Goal: Task Accomplishment & Management: Use online tool/utility

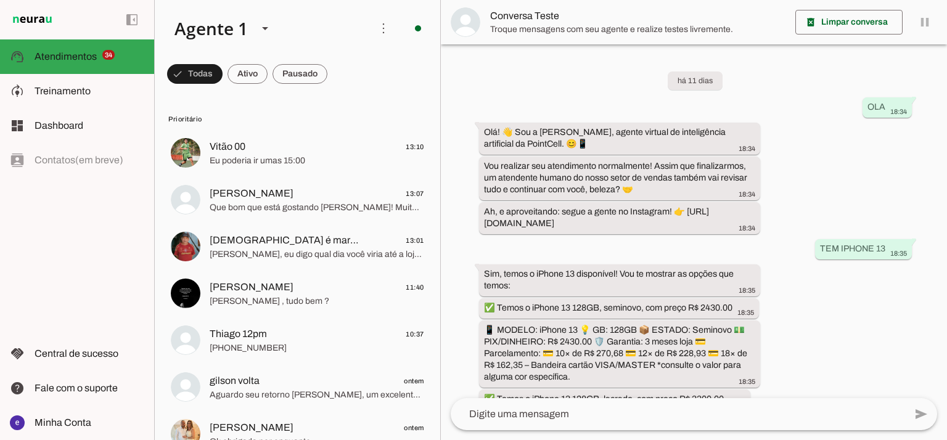
scroll to position [289, 0]
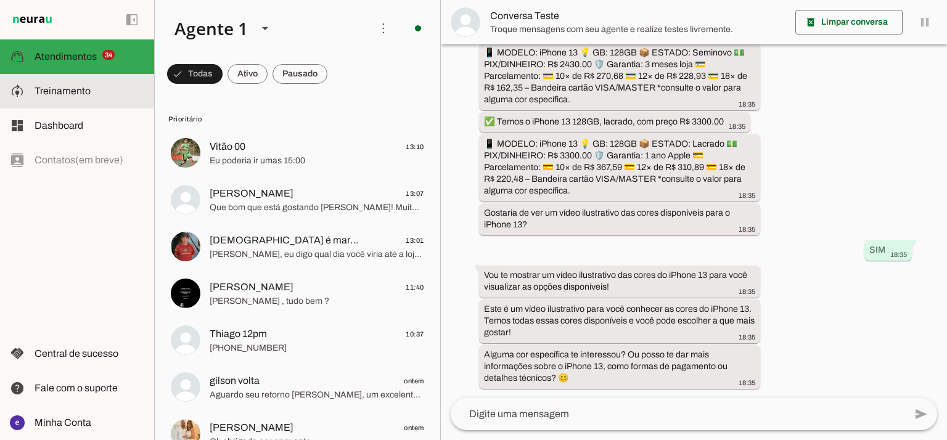
click at [52, 92] on span "Treinamento" at bounding box center [63, 91] width 56 height 10
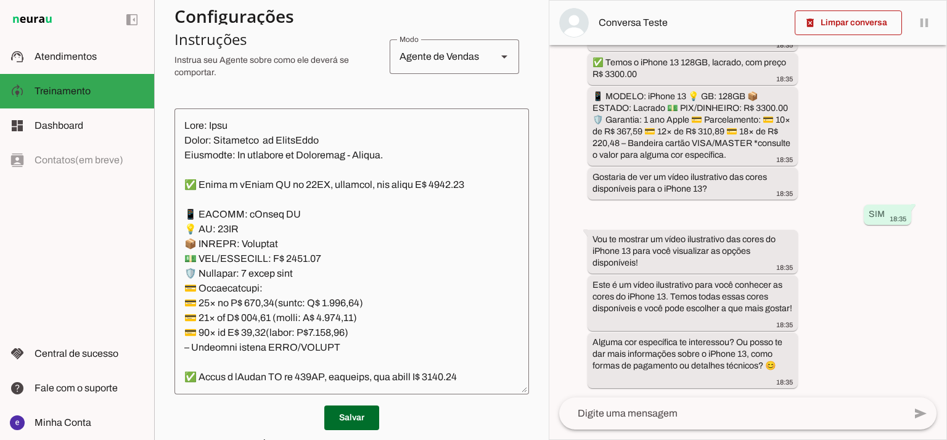
scroll to position [275, 0]
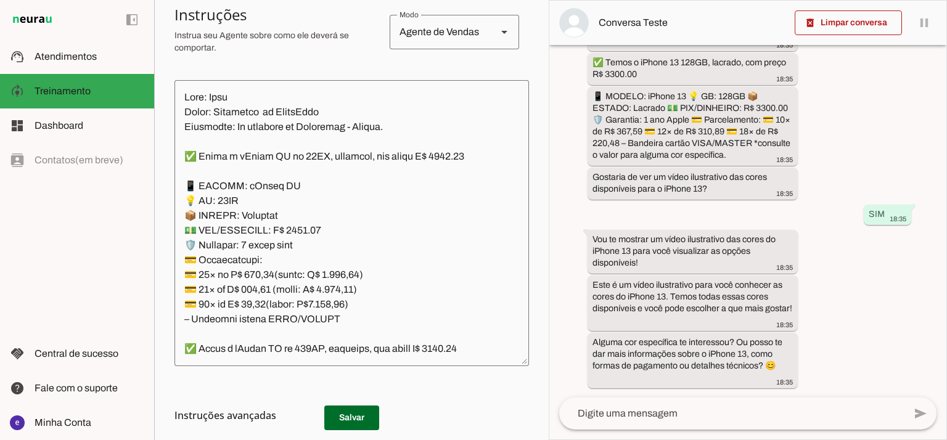
click at [353, 251] on textarea at bounding box center [351, 223] width 354 height 266
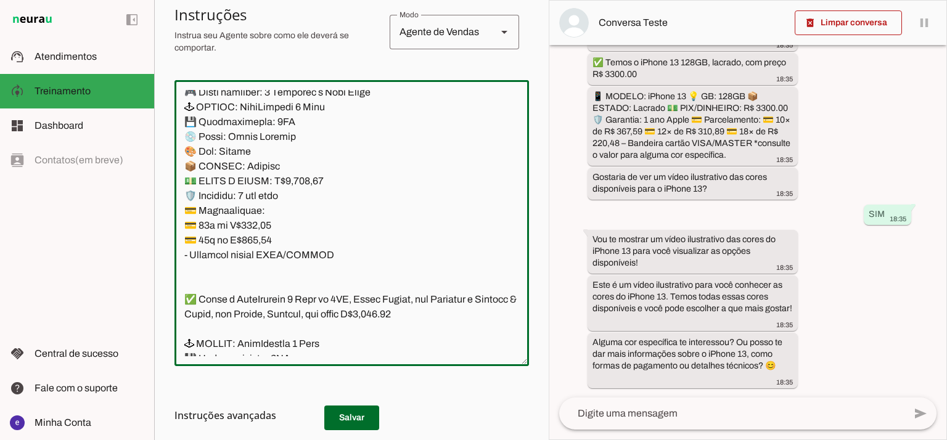
scroll to position [9451, 0]
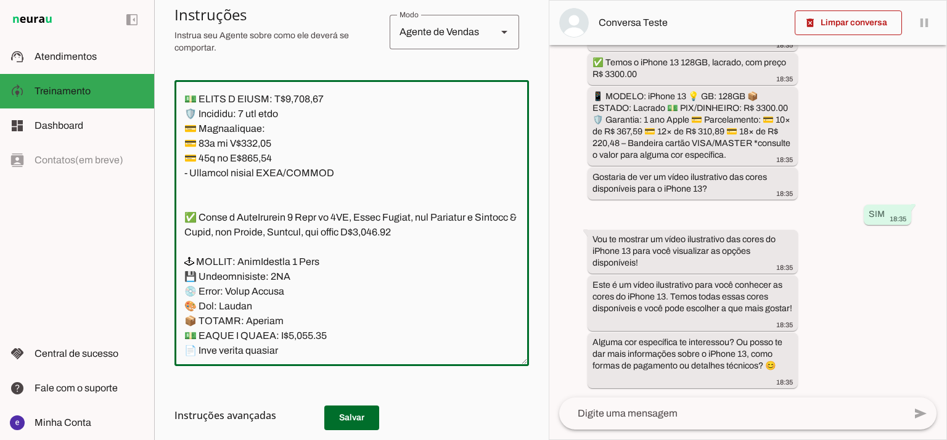
drag, startPoint x: 347, startPoint y: 294, endPoint x: 188, endPoint y: 130, distance: 228.4
click at [188, 130] on textarea at bounding box center [351, 223] width 354 height 266
